Goal: Transaction & Acquisition: Purchase product/service

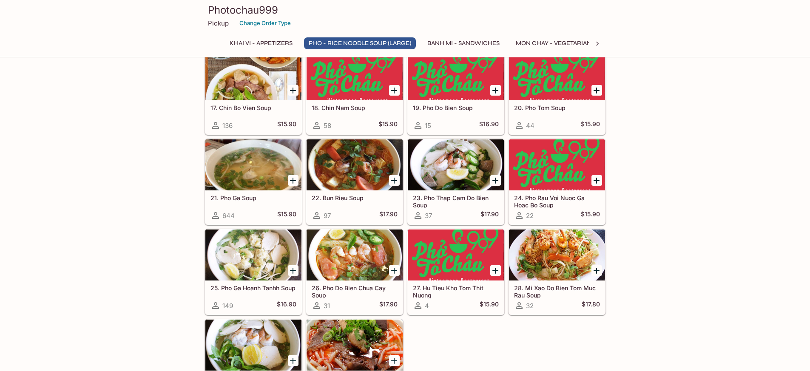
scroll to position [701, 0]
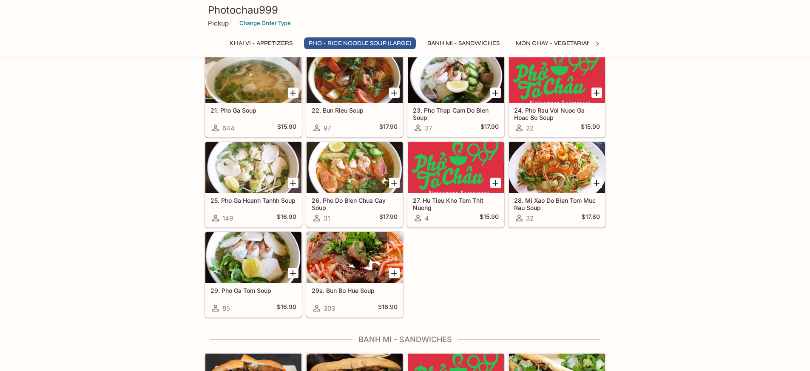
click at [326, 259] on div at bounding box center [354, 257] width 96 height 51
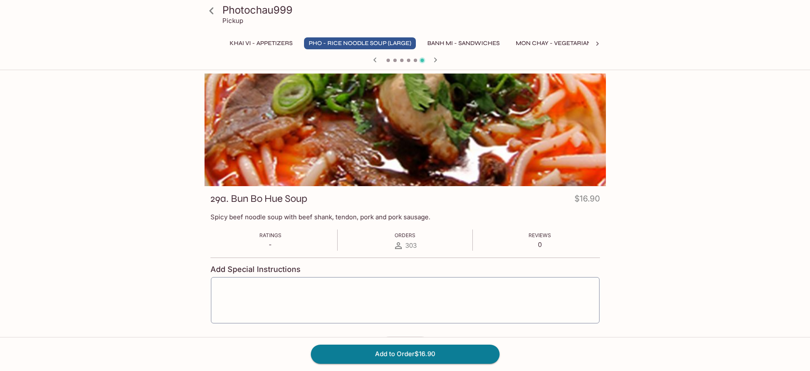
scroll to position [245, 0]
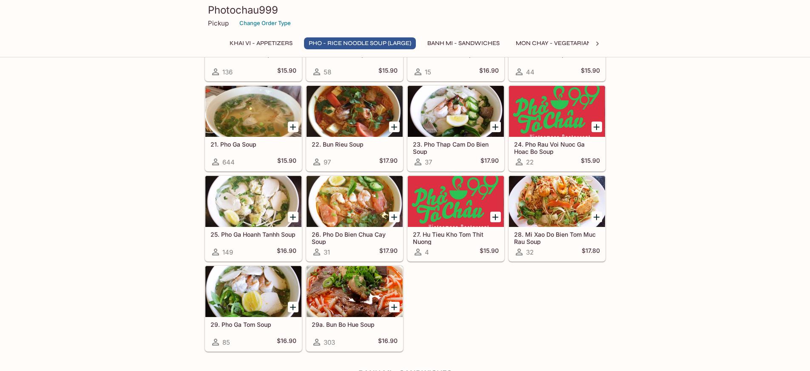
scroll to position [720, 0]
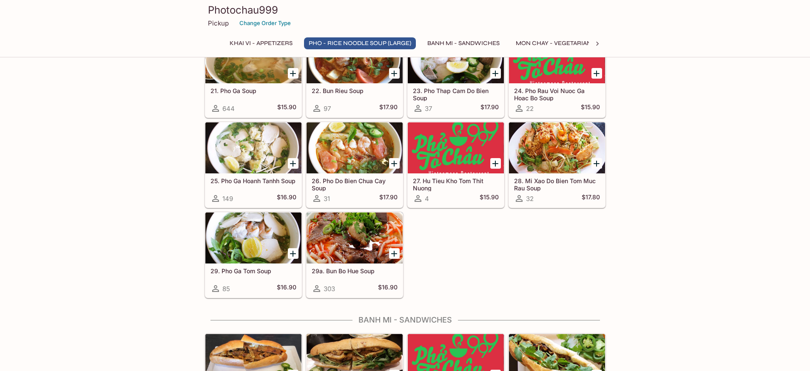
click at [345, 259] on div at bounding box center [354, 238] width 96 height 51
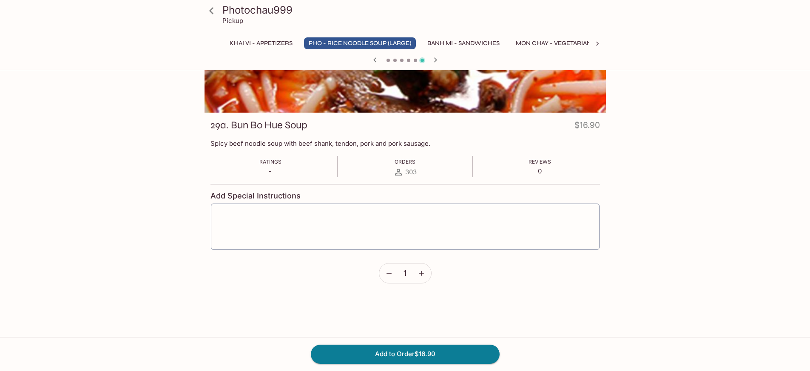
scroll to position [72, 0]
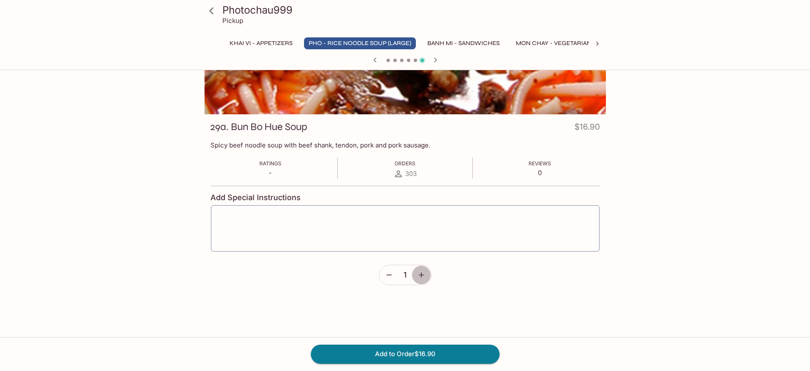
click at [424, 281] on button "button" at bounding box center [421, 275] width 20 height 20
click at [423, 281] on button "button" at bounding box center [421, 275] width 20 height 20
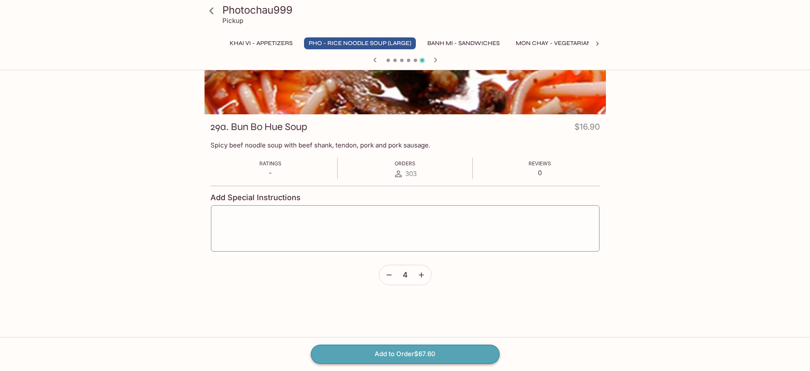
click at [456, 349] on button "Add to Order $67.60" at bounding box center [405, 354] width 189 height 19
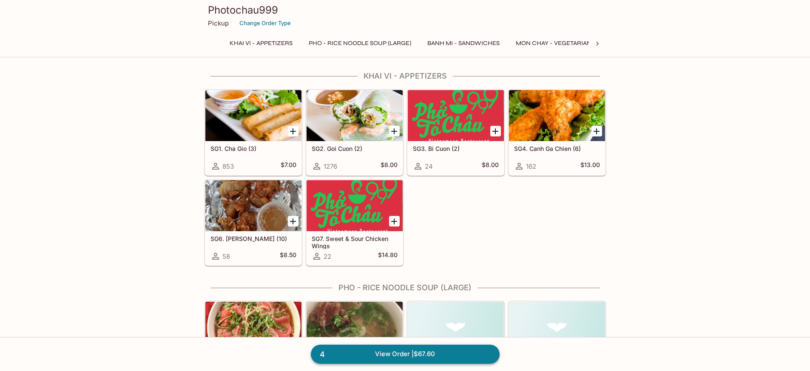
click at [461, 356] on link "4 View Order | $67.60" at bounding box center [405, 354] width 189 height 19
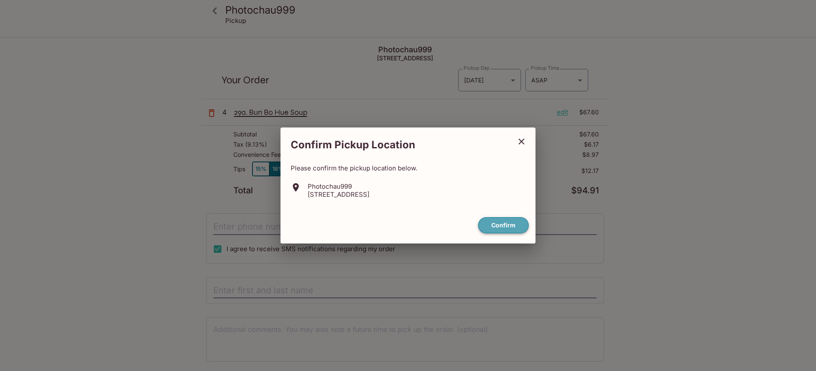
click at [505, 225] on button "Confirm" at bounding box center [503, 225] width 51 height 17
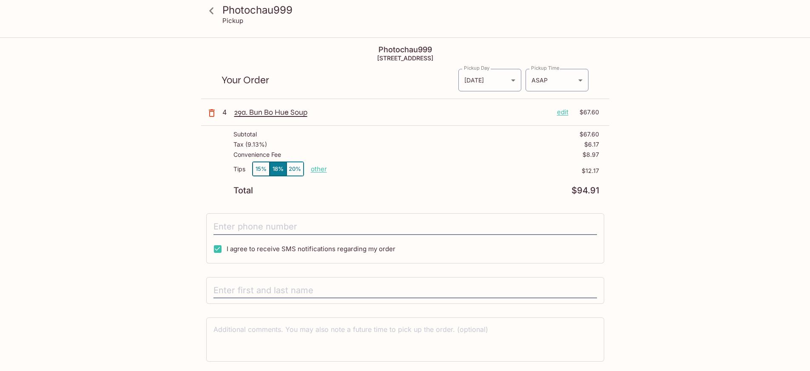
click at [319, 169] on p "other" at bounding box center [319, 169] width 16 height 8
drag, startPoint x: 370, startPoint y: 170, endPoint x: 407, endPoint y: 175, distance: 37.3
click at [407, 175] on div "Tips 15% 18% 20% Done 12.17 $12.17" at bounding box center [416, 174] width 366 height 25
type input "0.00"
drag, startPoint x: 408, startPoint y: 188, endPoint x: 661, endPoint y: 149, distance: 256.8
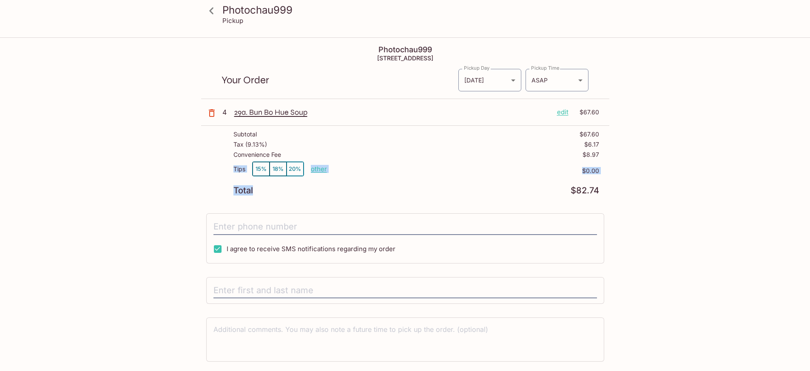
click at [658, 151] on div "Photochau999 Pickup Photochau999 [STREET_ADDRESS] Your Order Pickup Day [DATE] …" at bounding box center [405, 217] width 544 height 358
click at [664, 148] on div "Photochau999 Pickup Photochau999 [STREET_ADDRESS] Your Order Pickup Day [DATE] …" at bounding box center [405, 217] width 544 height 358
click at [503, 148] on div "Tax ( 9.13% ) $6.17" at bounding box center [416, 146] width 366 height 10
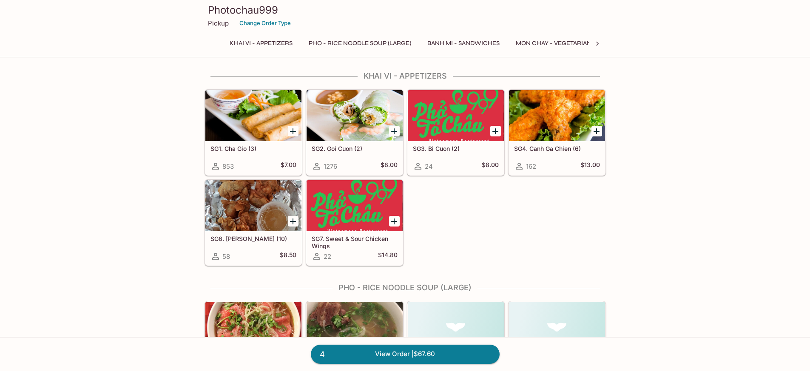
click at [600, 211] on div "SG1. Cha Gio (3) 853 $7.00 SG2. Goi Cuon (2) 1276 $8.00 SG3. Bi Cuon (2) 24 $8.…" at bounding box center [403, 176] width 405 height 180
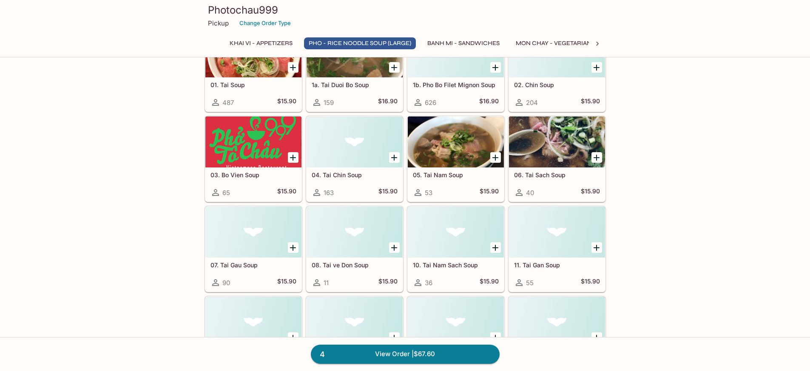
scroll to position [340, 0]
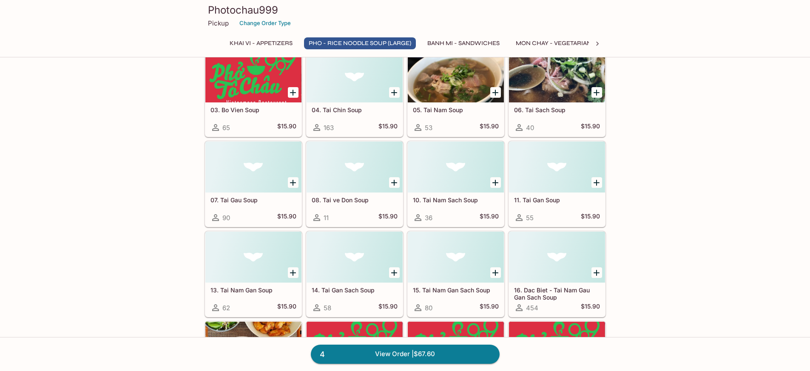
drag, startPoint x: 688, startPoint y: 188, endPoint x: 693, endPoint y: 183, distance: 7.5
